Goal: Use online tool/utility: Utilize a website feature to perform a specific function

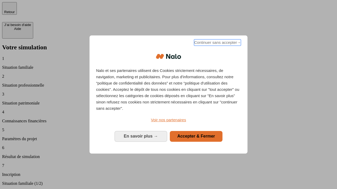
click at [217, 43] on span "Continuer sans accepter →" at bounding box center [217, 42] width 47 height 6
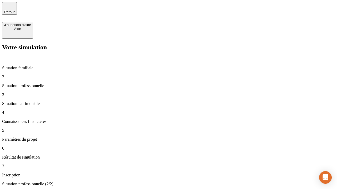
type input "70 000"
type input "1 000"
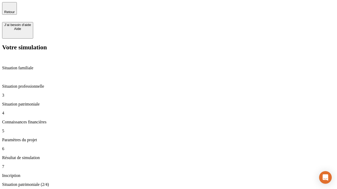
type input "800"
type input "6"
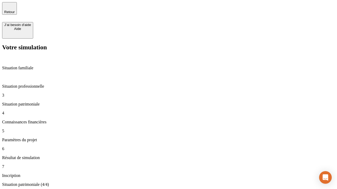
type input "400"
type input "3"
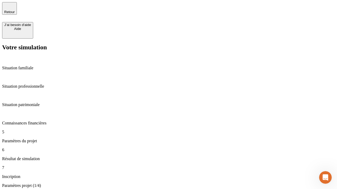
type input "35"
type input "500"
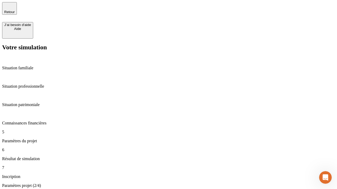
type input "640"
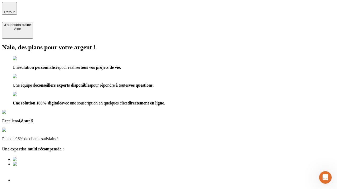
type input "[EMAIL_ADDRESS][DOMAIN_NAME]"
